Goal: Transaction & Acquisition: Purchase product/service

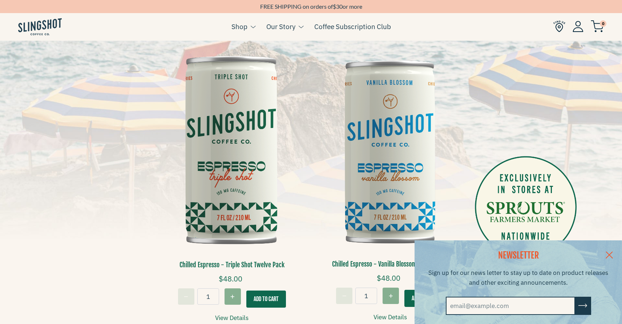
scroll to position [154, 0]
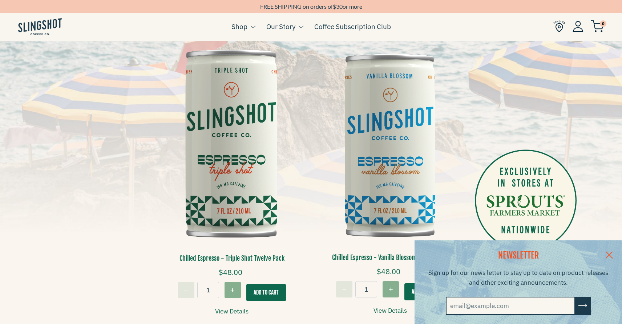
click at [243, 124] on img at bounding box center [232, 144] width 148 height 222
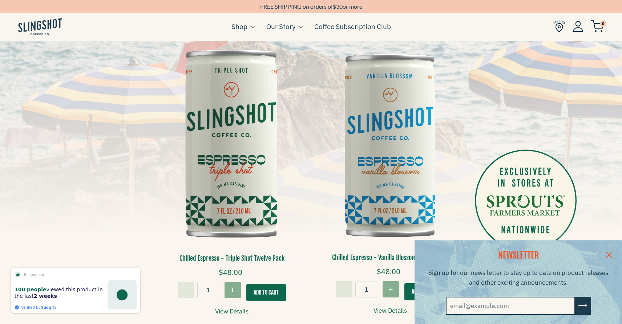
drag, startPoint x: 213, startPoint y: 121, endPoint x: 553, endPoint y: 0, distance: 360.8
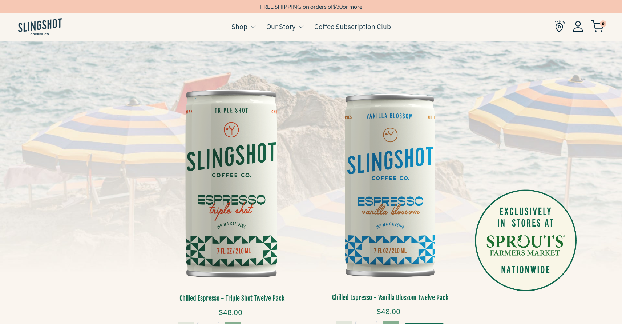
scroll to position [113, 0]
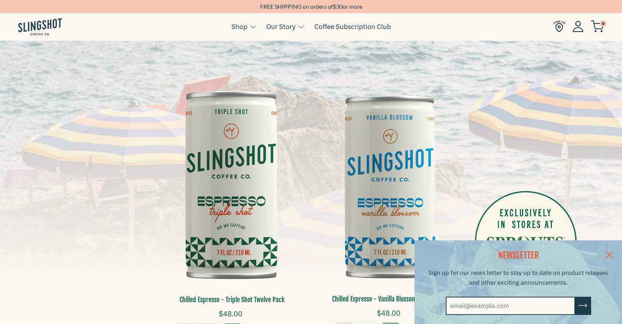
drag, startPoint x: 406, startPoint y: 177, endPoint x: 247, endPoint y: 318, distance: 212.6
